Goal: Ask a question

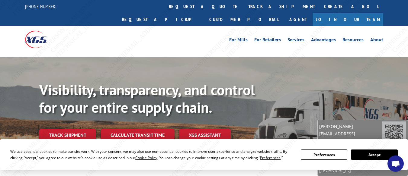
click at [393, 158] on span "Open chat" at bounding box center [395, 164] width 16 height 16
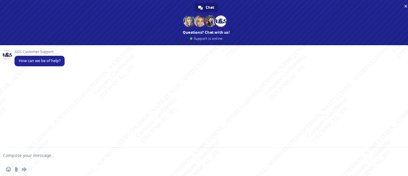
click at [19, 154] on textarea "Compose your message..." at bounding box center [196, 155] width 387 height 5
paste textarea "Hello! Can you please help me with PRO# and delivery status of this shipment?"
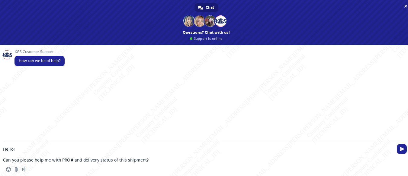
paste textarea "BG1021631925"
paste textarea "PU00068423"
type textarea "Hello! Can you please help me with PRO# and delivery status of this shipment? B…"
click at [404, 149] on span "Send" at bounding box center [402, 149] width 5 height 5
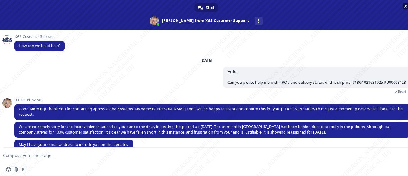
scroll to position [4, 0]
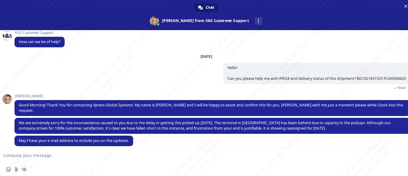
click at [75, 156] on textarea "Compose your message..." at bounding box center [196, 155] width 387 height 5
paste textarea "[EMAIL_ADDRESS][DOMAIN_NAME]"
type textarea "[EMAIL_ADDRESS][DOMAIN_NAME]"
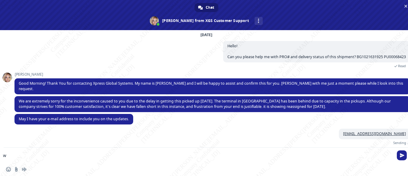
scroll to position [19, 0]
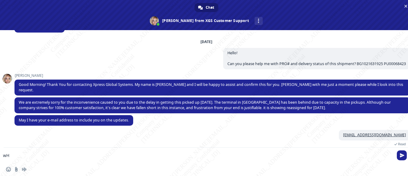
type textarea "w"
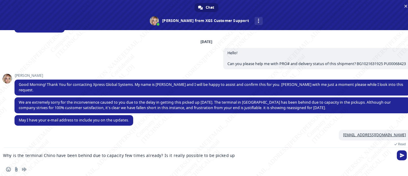
type textarea "Why is the terminal Chino have been behind due to capacity few times already? I…"
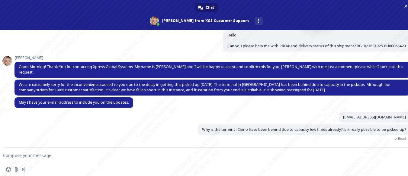
scroll to position [31, 0]
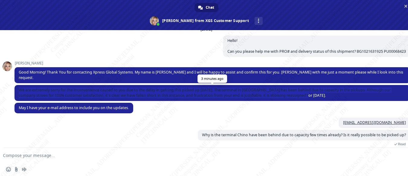
drag, startPoint x: 19, startPoint y: 83, endPoint x: 313, endPoint y: 90, distance: 293.9
click at [313, 90] on span "We are extremely sorry for the inconvenience caused to you due to the delay in …" at bounding box center [212, 93] width 396 height 16
copy span "We are extremely sorry for the inconvenience caused to you due to the delay in …"
